Goal: Information Seeking & Learning: Check status

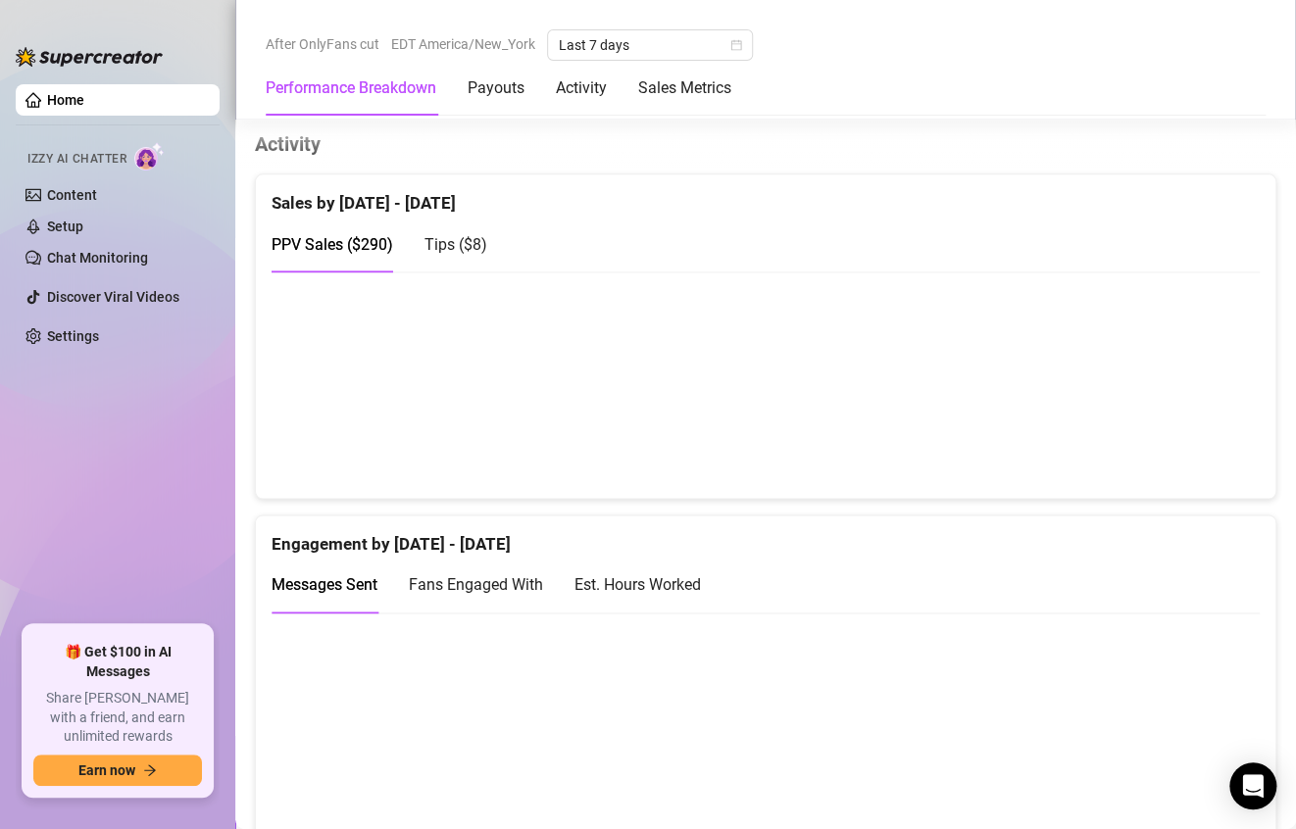
scroll to position [1008, 0]
click at [916, 227] on div "PPV Sales ( $290 ) Tips ( $8 )" at bounding box center [766, 245] width 988 height 56
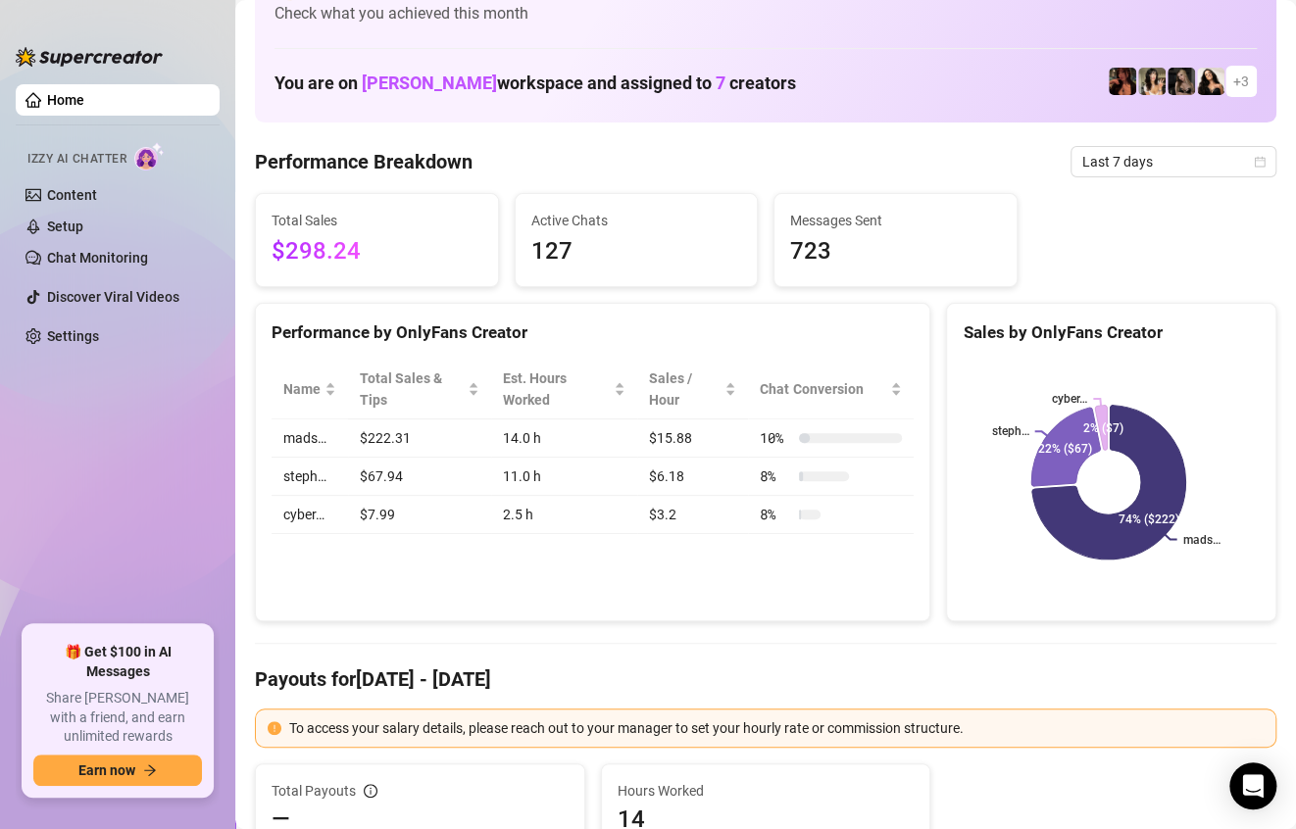
scroll to position [0, 0]
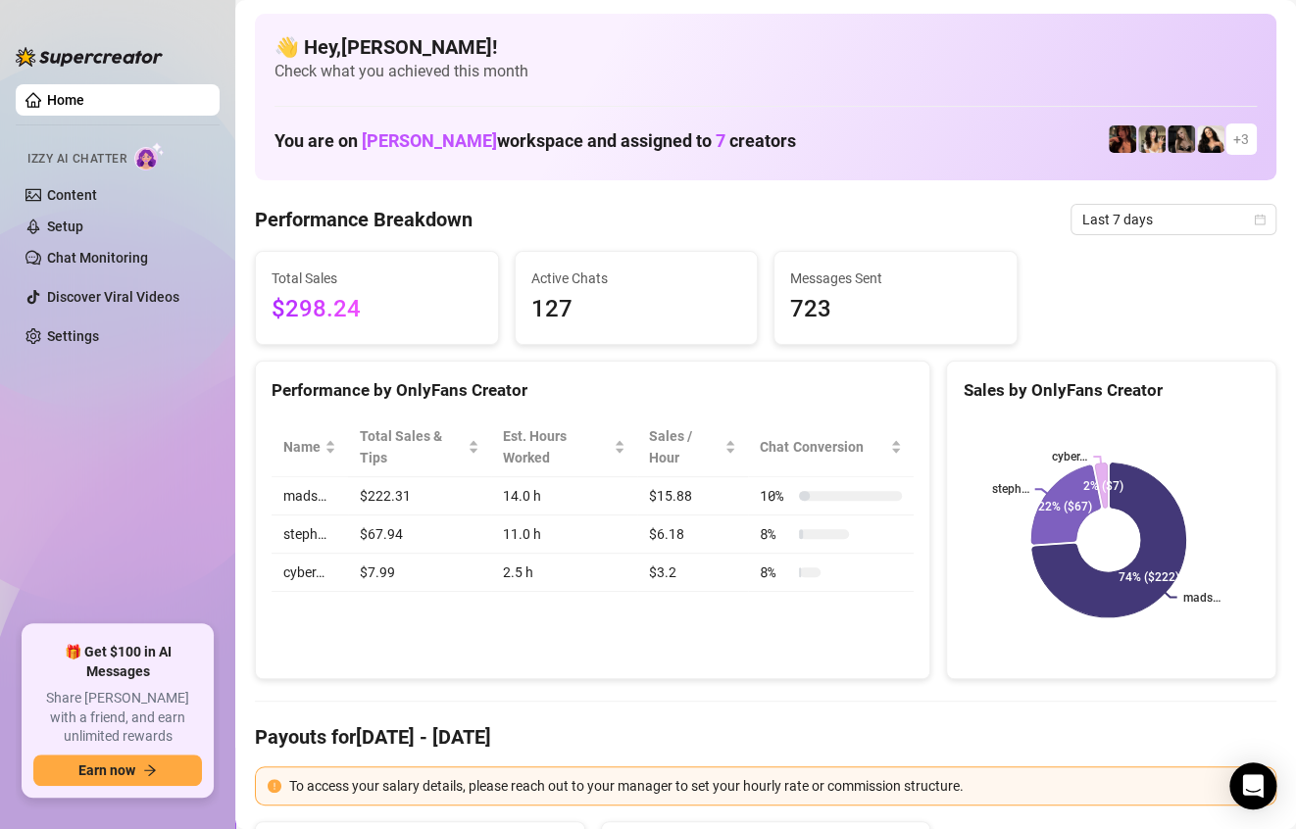
click at [644, 293] on span "127" at bounding box center [636, 309] width 211 height 37
click at [825, 291] on span "723" at bounding box center [895, 309] width 211 height 37
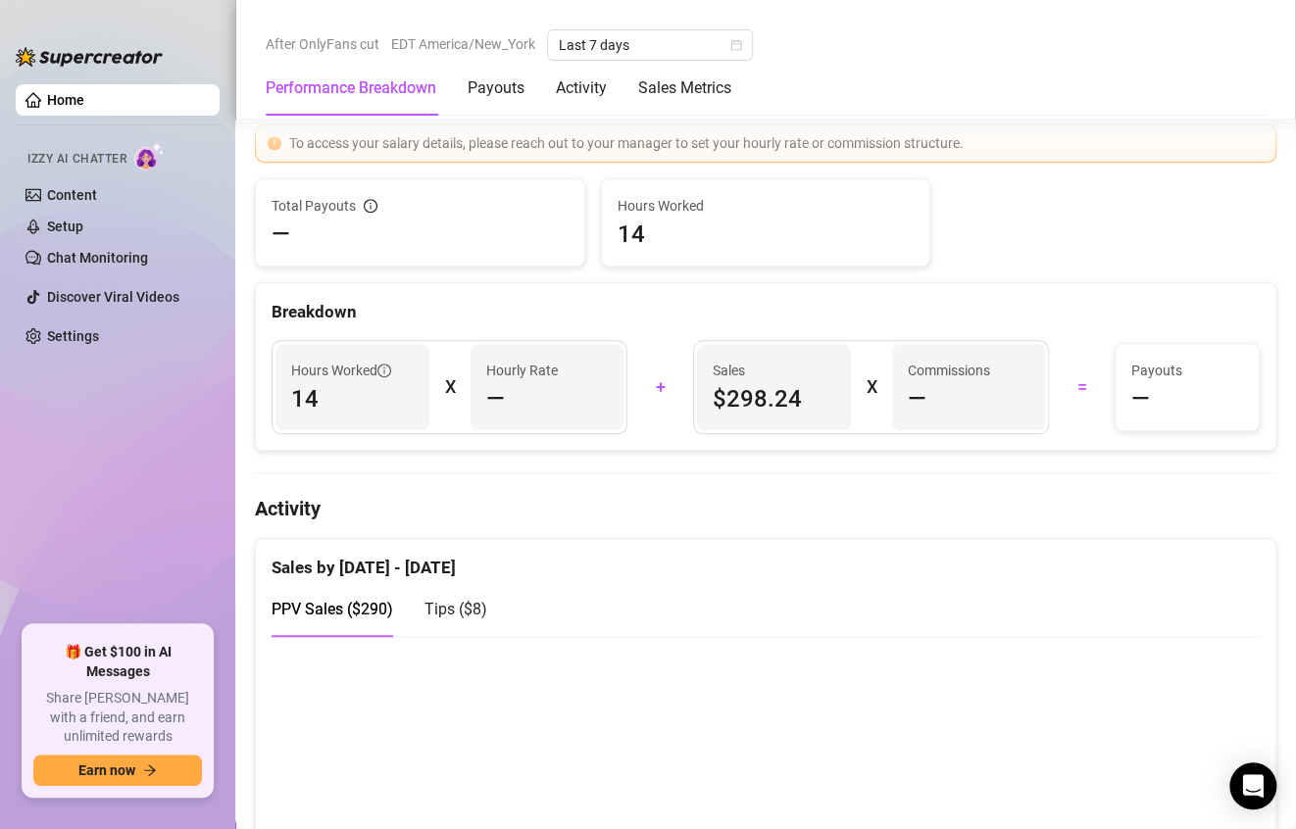
scroll to position [645, 0]
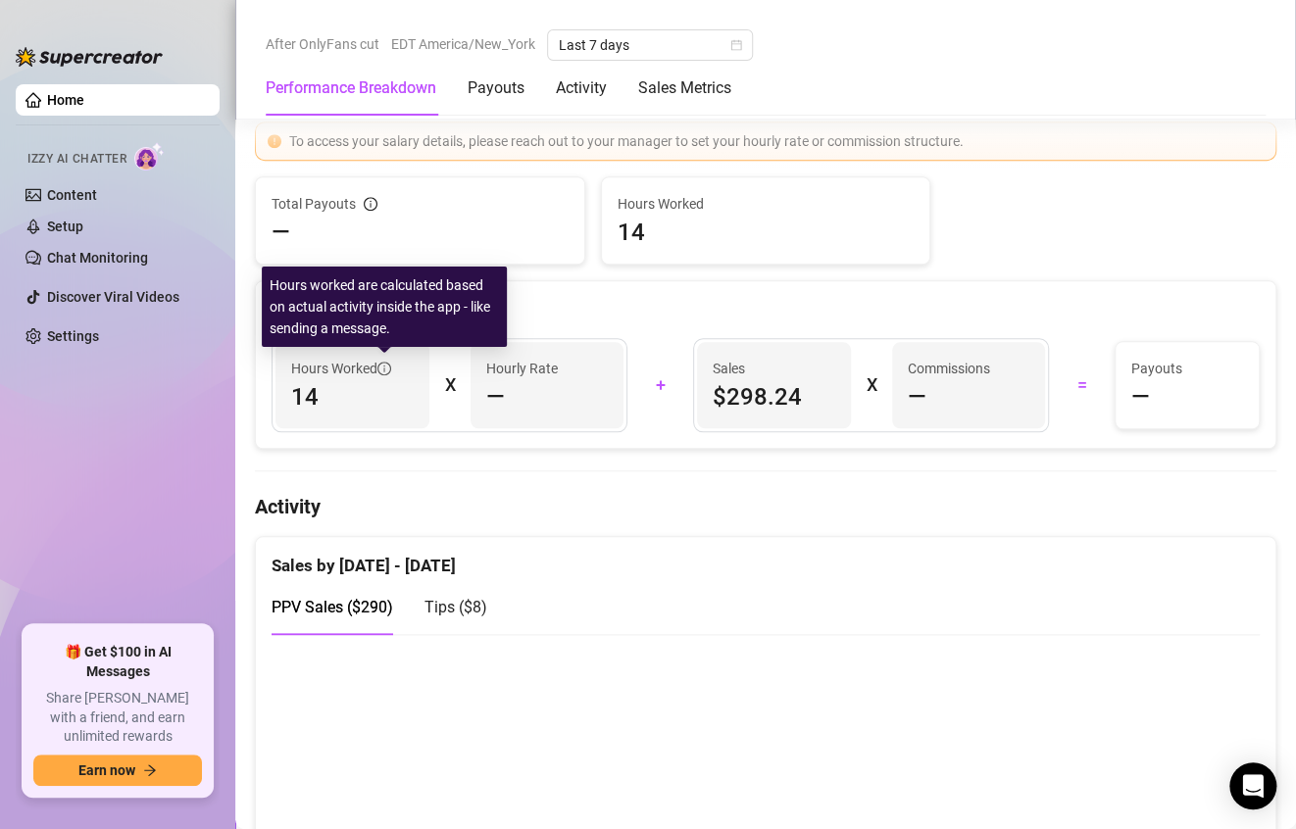
click at [384, 366] on icon "info-circle" at bounding box center [384, 369] width 14 height 14
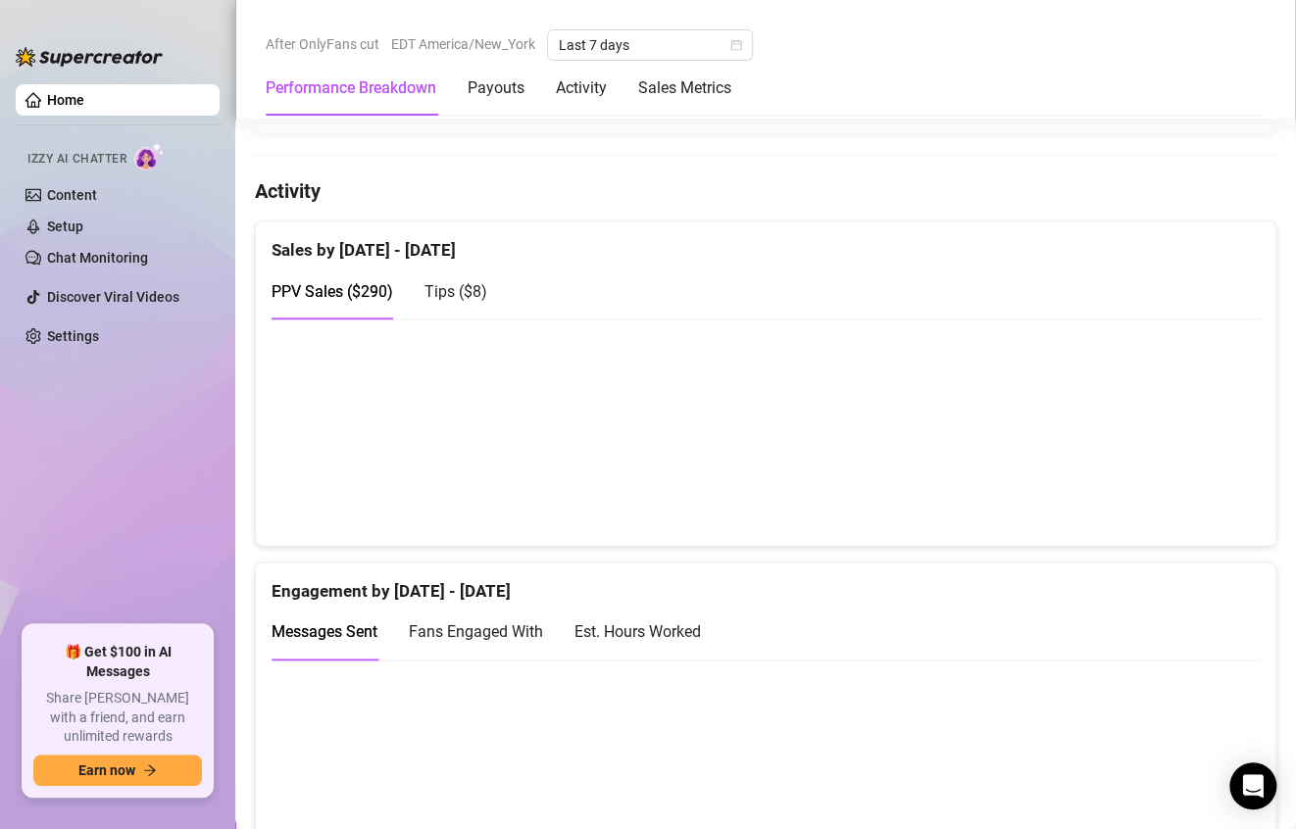
scroll to position [966, 0]
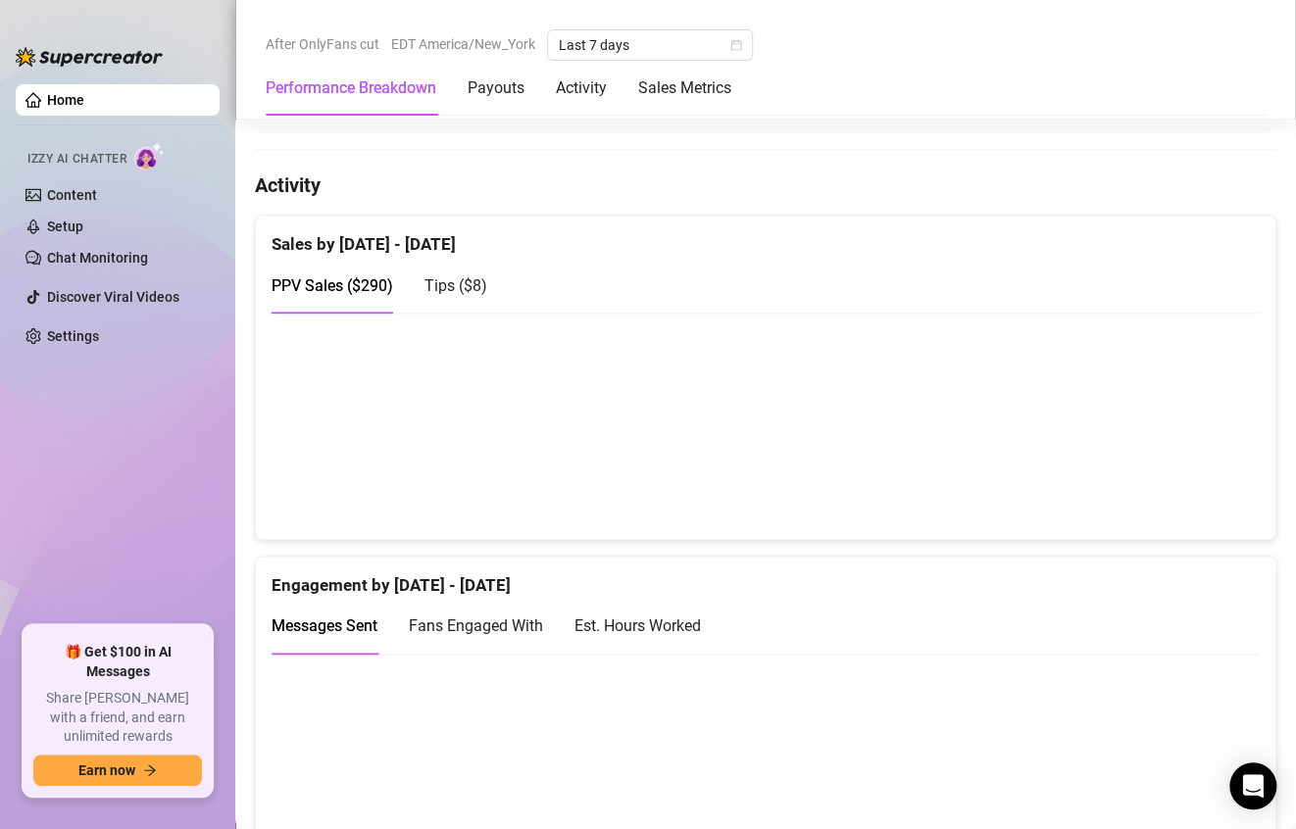
click at [474, 629] on span "Fans Engaged With" at bounding box center [476, 626] width 134 height 19
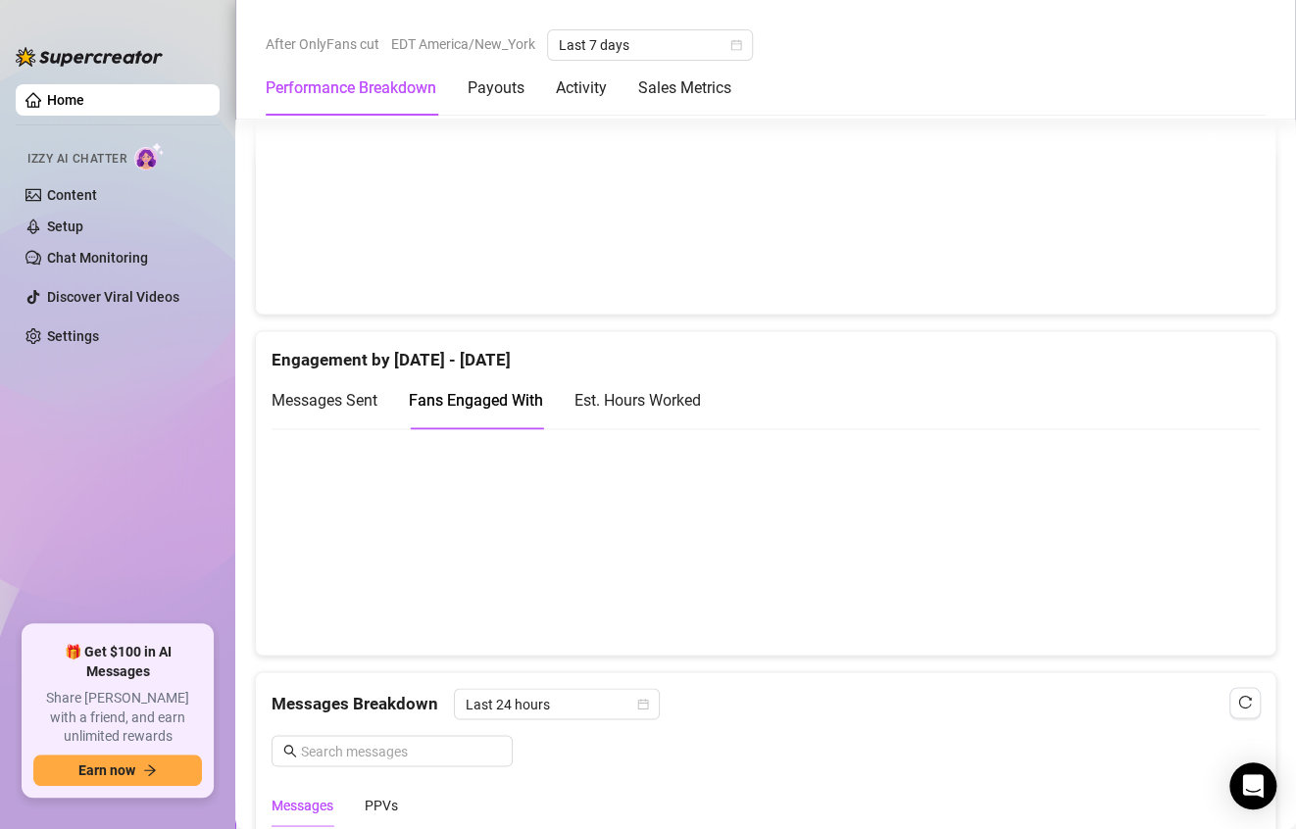
scroll to position [1192, 0]
click at [661, 392] on div "Est. Hours Worked" at bounding box center [637, 400] width 126 height 25
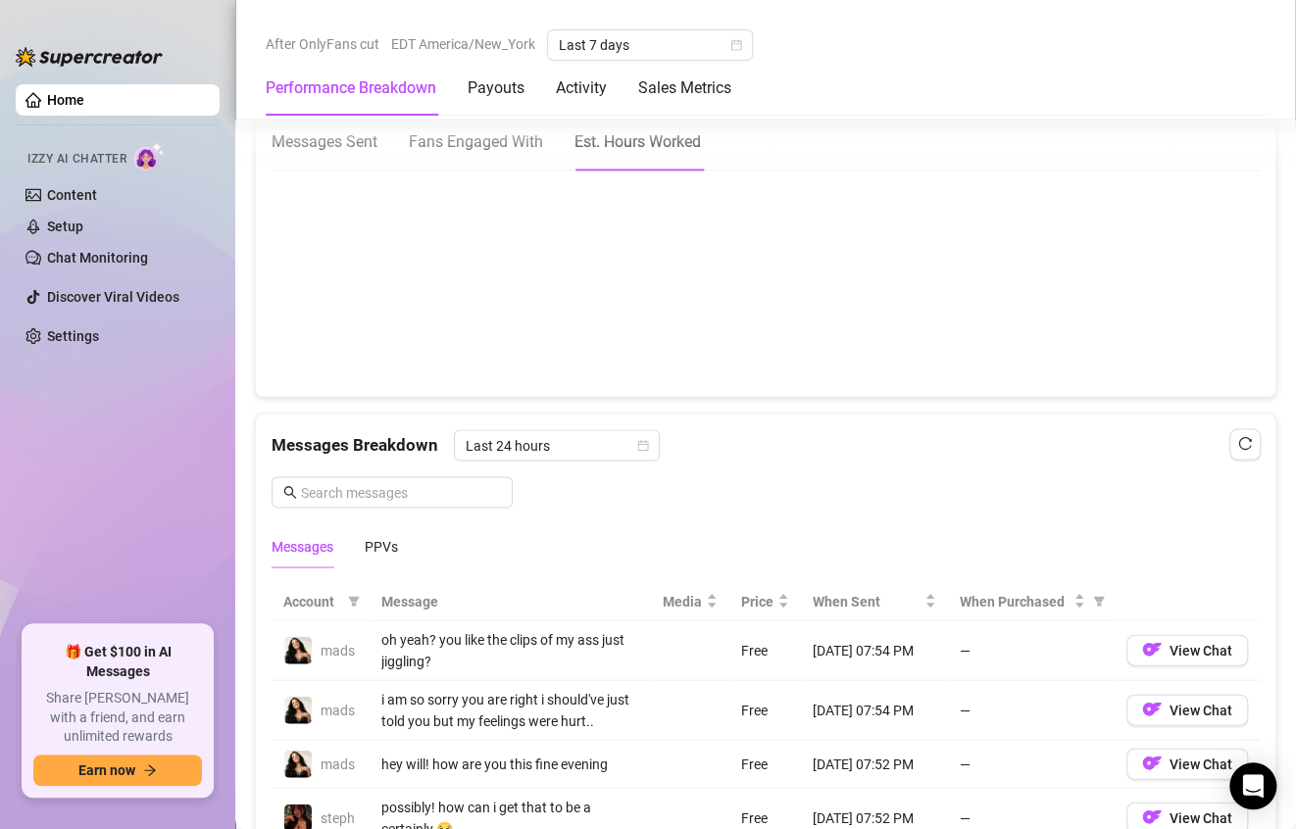
scroll to position [1455, 0]
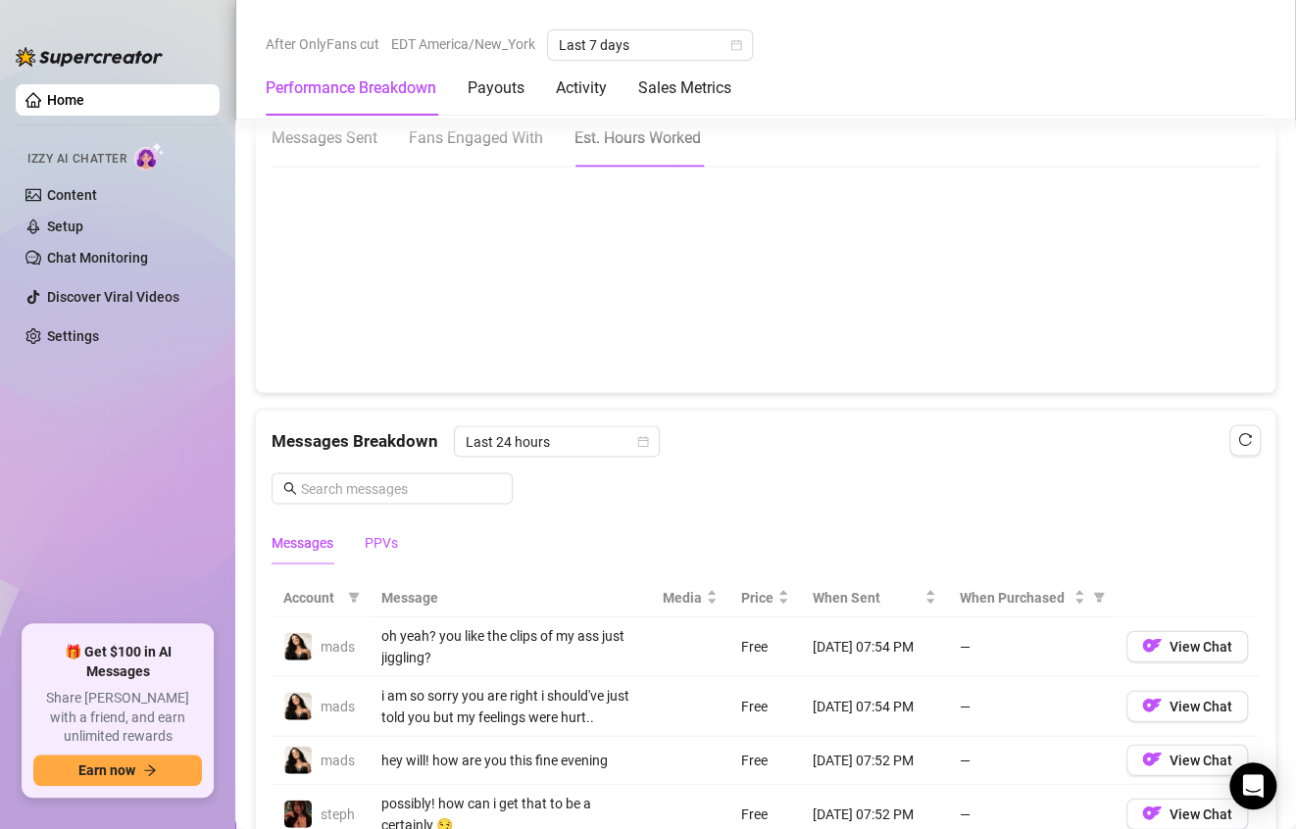
click at [387, 531] on div "PPVs" at bounding box center [381, 542] width 33 height 22
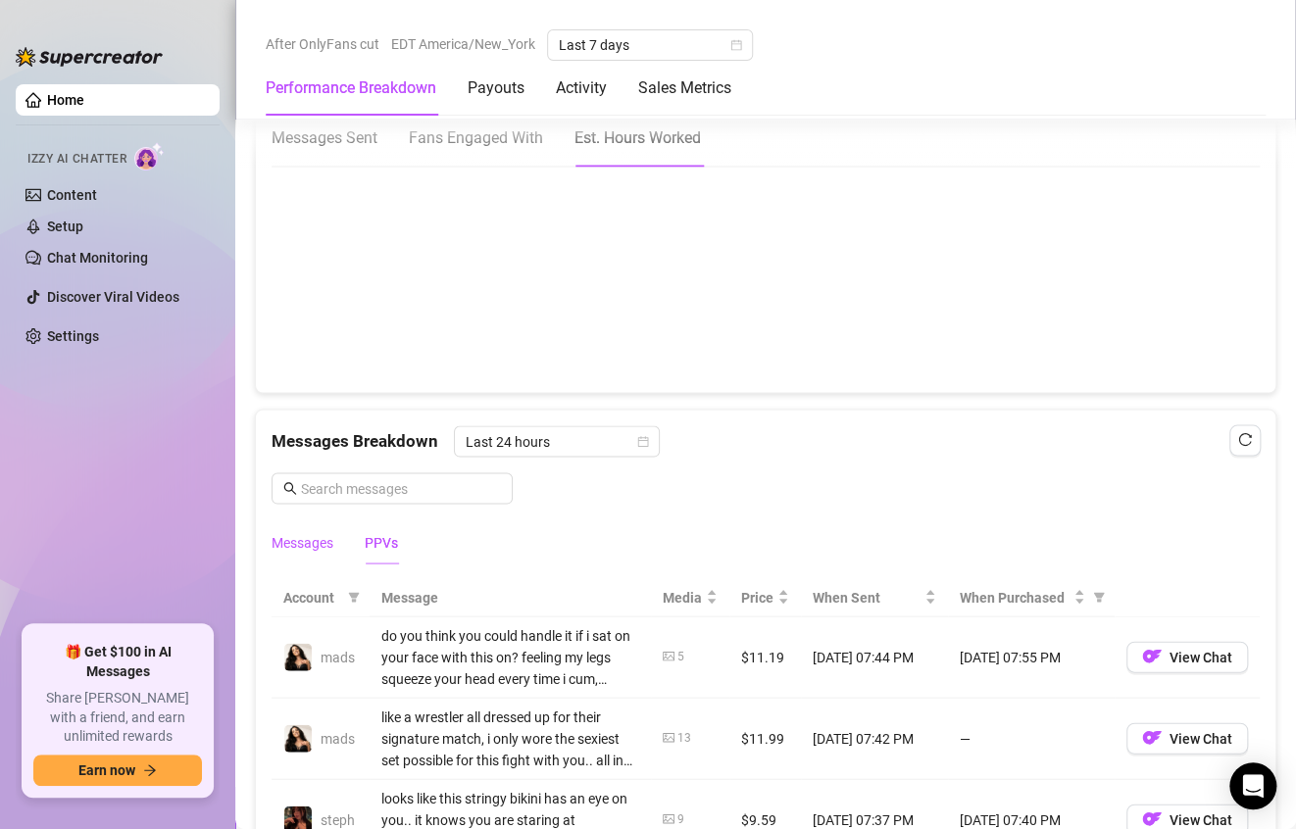
click at [301, 531] on div "Messages" at bounding box center [303, 542] width 62 height 22
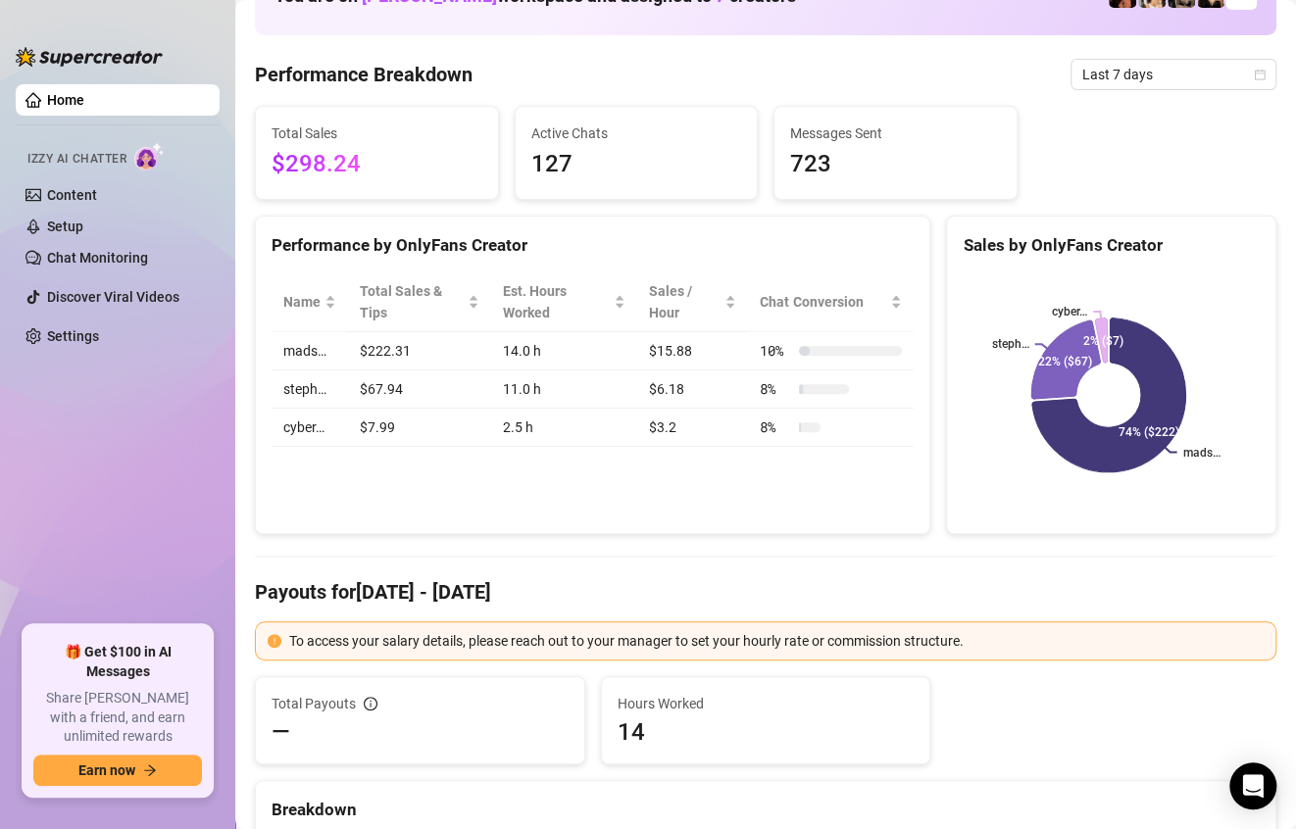
scroll to position [0, 0]
